Goal: Task Accomplishment & Management: Manage account settings

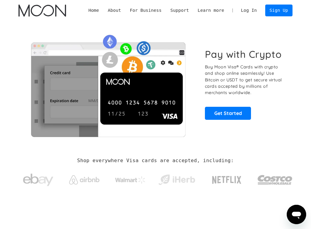
click at [249, 8] on link "Log In" at bounding box center [248, 11] width 25 height 12
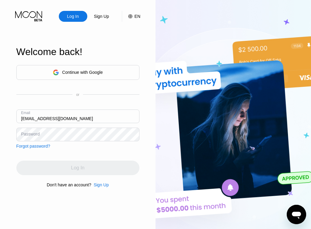
type input "[EMAIL_ADDRESS][DOMAIN_NAME]"
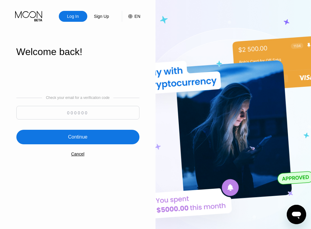
click at [78, 116] on input at bounding box center [77, 113] width 123 height 14
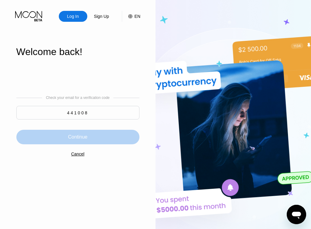
click at [116, 135] on div "Continue" at bounding box center [77, 137] width 123 height 15
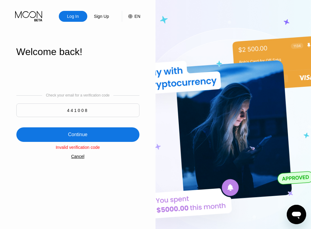
click at [90, 109] on input "441008" at bounding box center [77, 111] width 123 height 14
type input "4"
type input "441008"
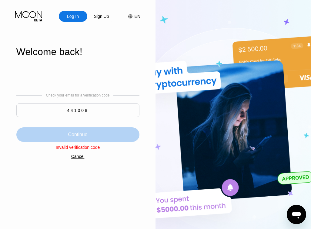
click at [119, 136] on div "Continue" at bounding box center [77, 135] width 123 height 15
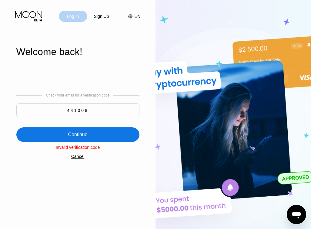
click at [76, 16] on div "Log In" at bounding box center [72, 16] width 13 height 6
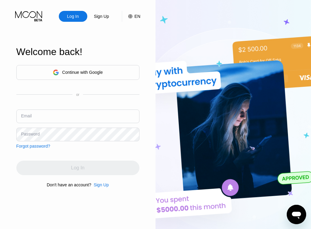
click at [97, 109] on div "Continue with Google or Email Password Forgot password?" at bounding box center [77, 107] width 123 height 84
type input "[EMAIL_ADDRESS][DOMAIN_NAME]"
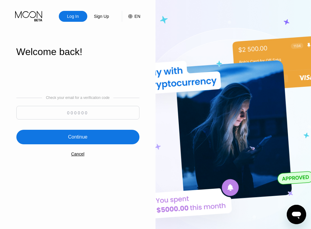
click at [84, 119] on input at bounding box center [77, 113] width 123 height 14
